Goal: Transaction & Acquisition: Purchase product/service

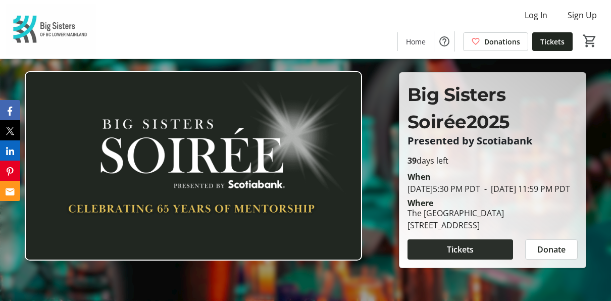
click at [451, 255] on span "Tickets" at bounding box center [460, 249] width 27 height 12
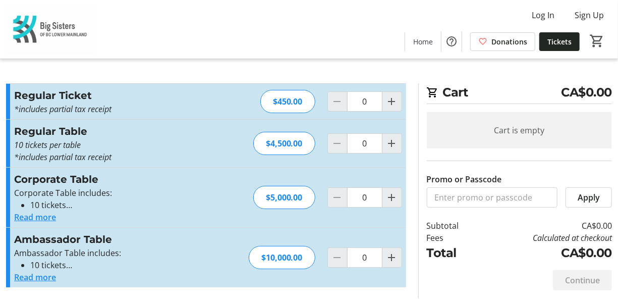
click at [43, 218] on button "Read more" at bounding box center [35, 217] width 42 height 12
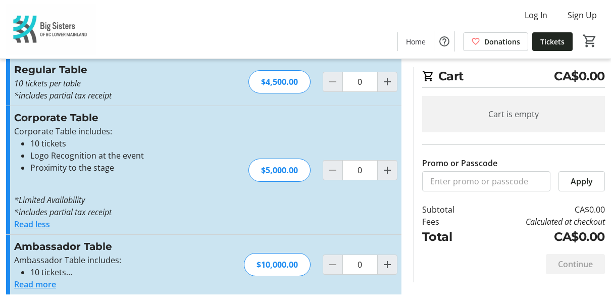
scroll to position [67, 0]
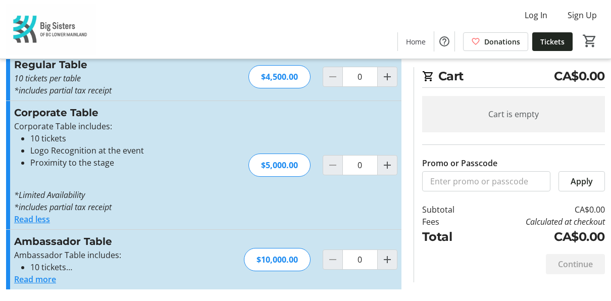
click at [43, 280] on button "Read more" at bounding box center [35, 279] width 42 height 12
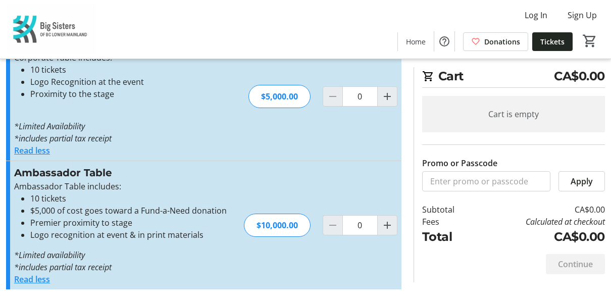
scroll to position [0, 0]
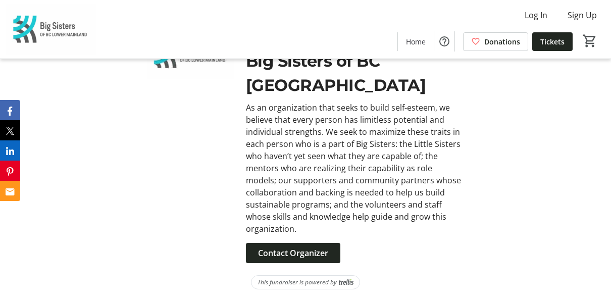
scroll to position [3799, 0]
